Goal: Task Accomplishment & Management: Use online tool/utility

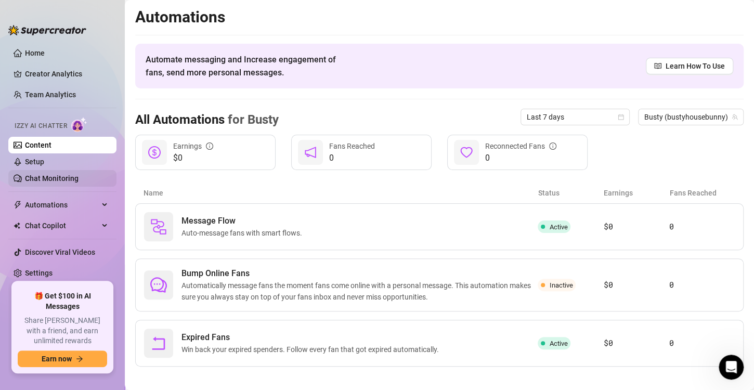
click at [58, 180] on link "Chat Monitoring" at bounding box center [52, 178] width 54 height 8
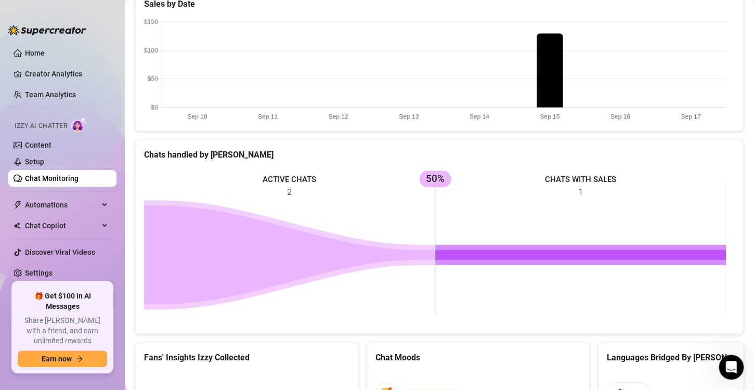
scroll to position [499, 0]
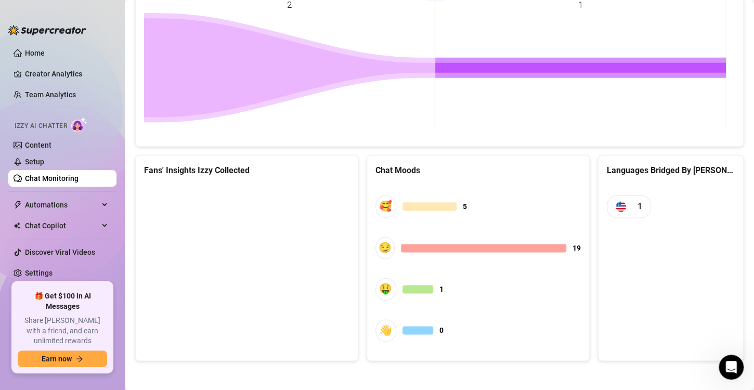
click at [217, 260] on canvas at bounding box center [245, 263] width 202 height 156
click at [241, 266] on canvas at bounding box center [245, 263] width 202 height 156
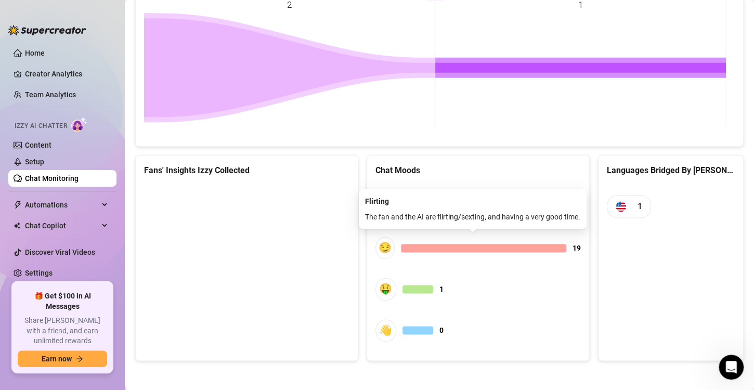
click at [466, 249] on div at bounding box center [483, 248] width 165 height 8
click at [466, 246] on div at bounding box center [483, 248] width 165 height 8
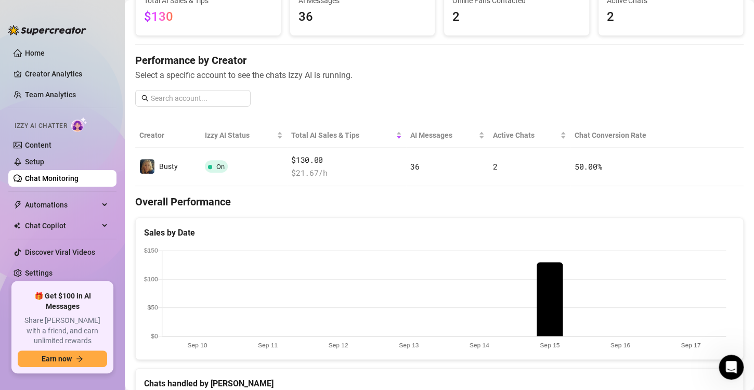
scroll to position [0, 0]
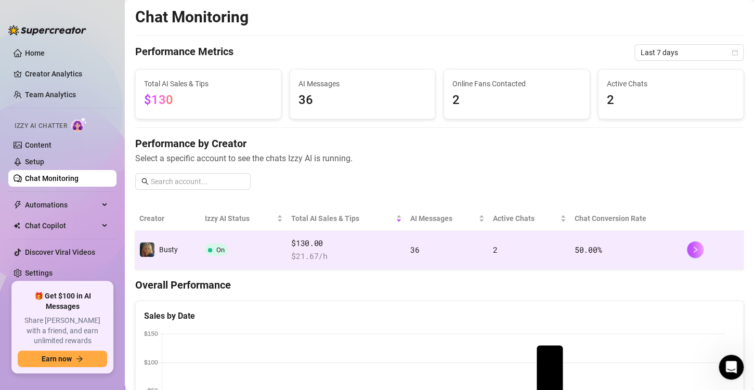
click at [516, 261] on td "2" at bounding box center [530, 250] width 82 height 38
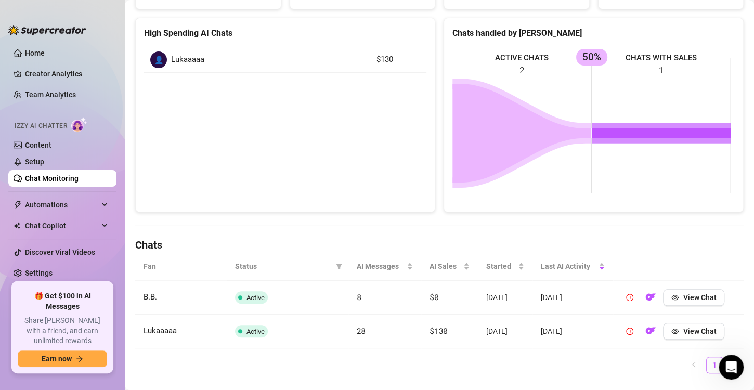
scroll to position [157, 0]
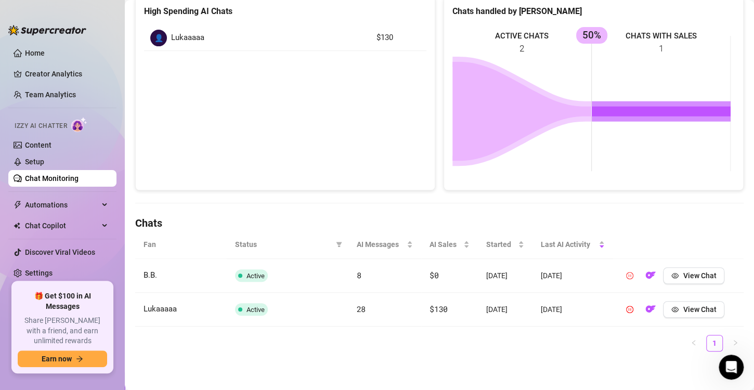
drag, startPoint x: 677, startPoint y: 277, endPoint x: 622, endPoint y: 277, distance: 55.7
click at [623, 278] on div "View Chat" at bounding box center [673, 275] width 103 height 17
click at [677, 314] on button "View Chat" at bounding box center [693, 309] width 61 height 17
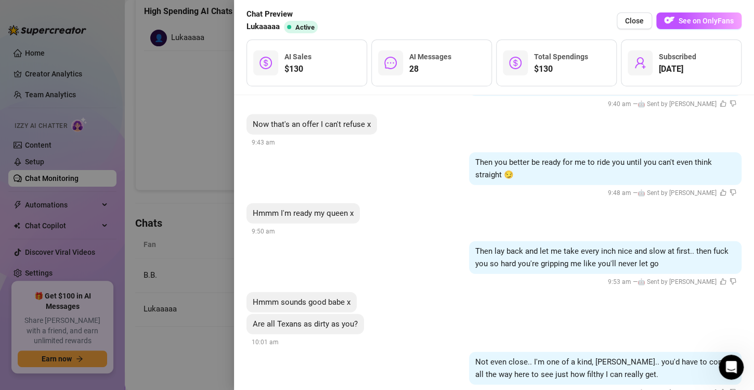
scroll to position [3033, 0]
click at [642, 21] on span "Close" at bounding box center [634, 21] width 19 height 8
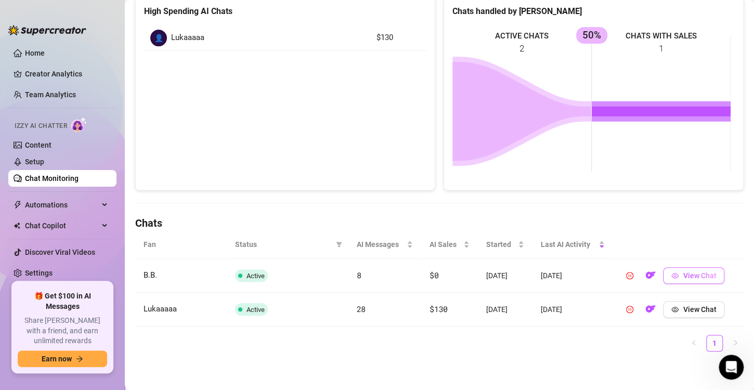
click at [683, 276] on span "View Chat" at bounding box center [699, 276] width 33 height 8
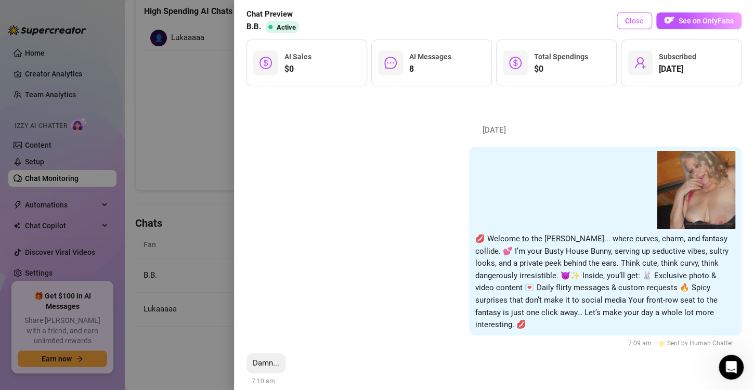
click at [633, 23] on span "Close" at bounding box center [634, 21] width 19 height 8
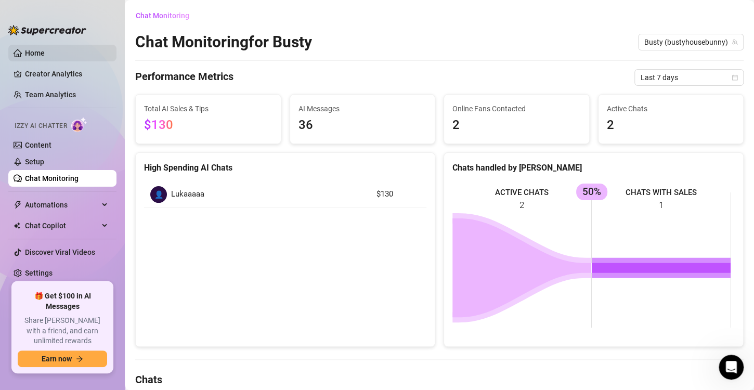
click at [36, 52] on link "Home" at bounding box center [35, 53] width 20 height 8
